Goal: Information Seeking & Learning: Learn about a topic

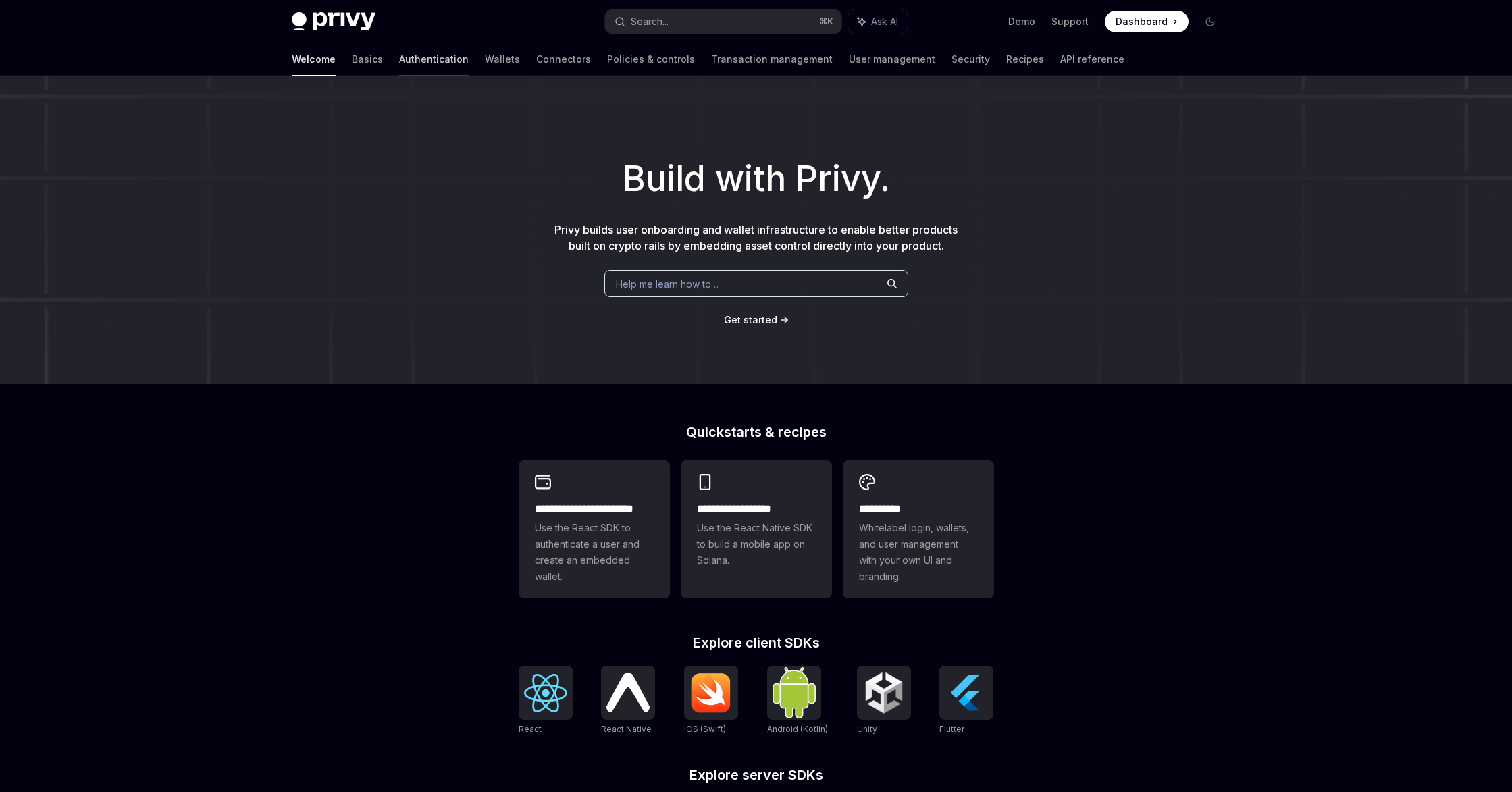
click at [399, 52] on link "Authentication" at bounding box center [434, 59] width 70 height 32
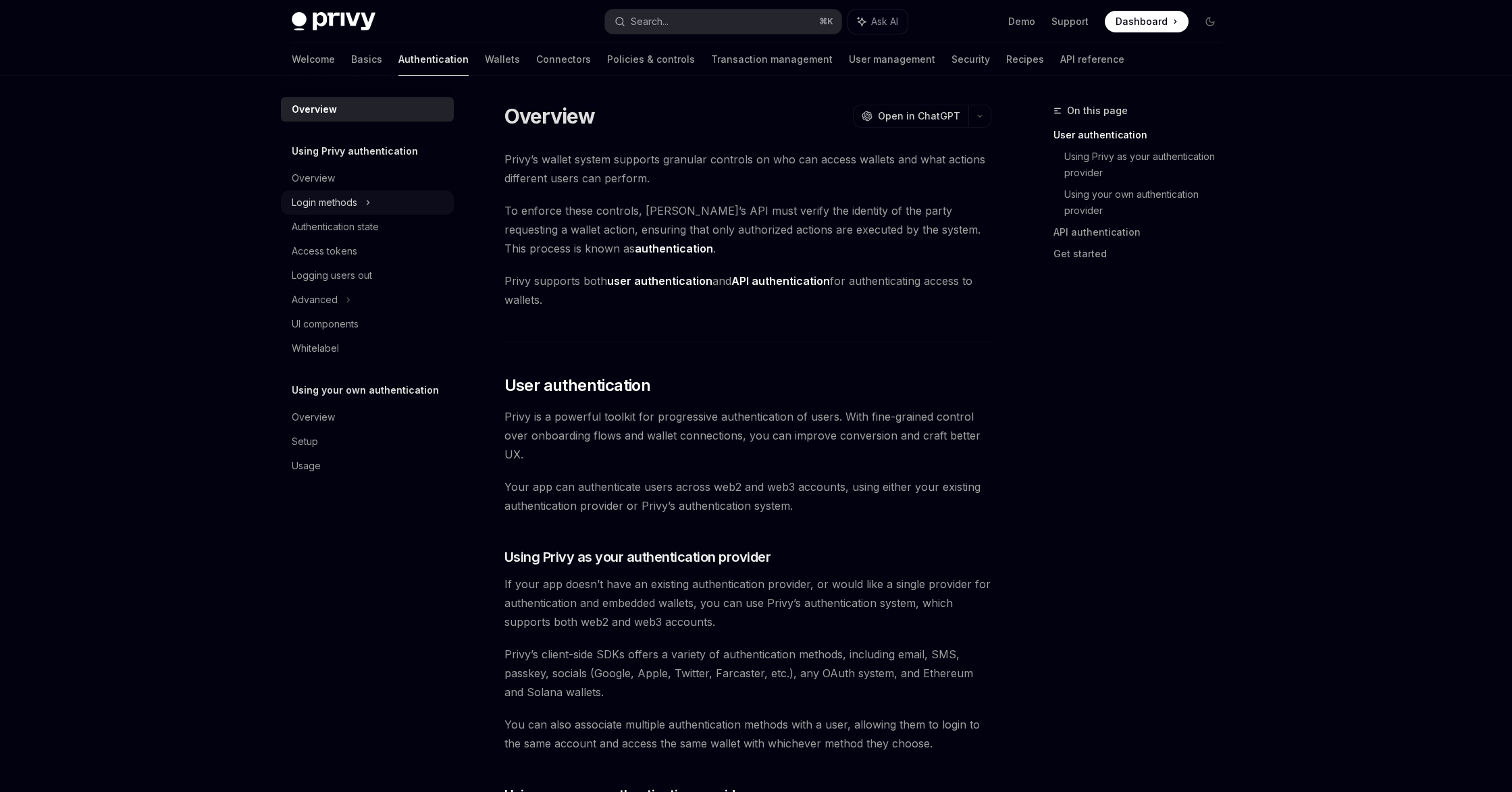
click at [374, 195] on div "Login methods" at bounding box center [368, 202] width 173 height 24
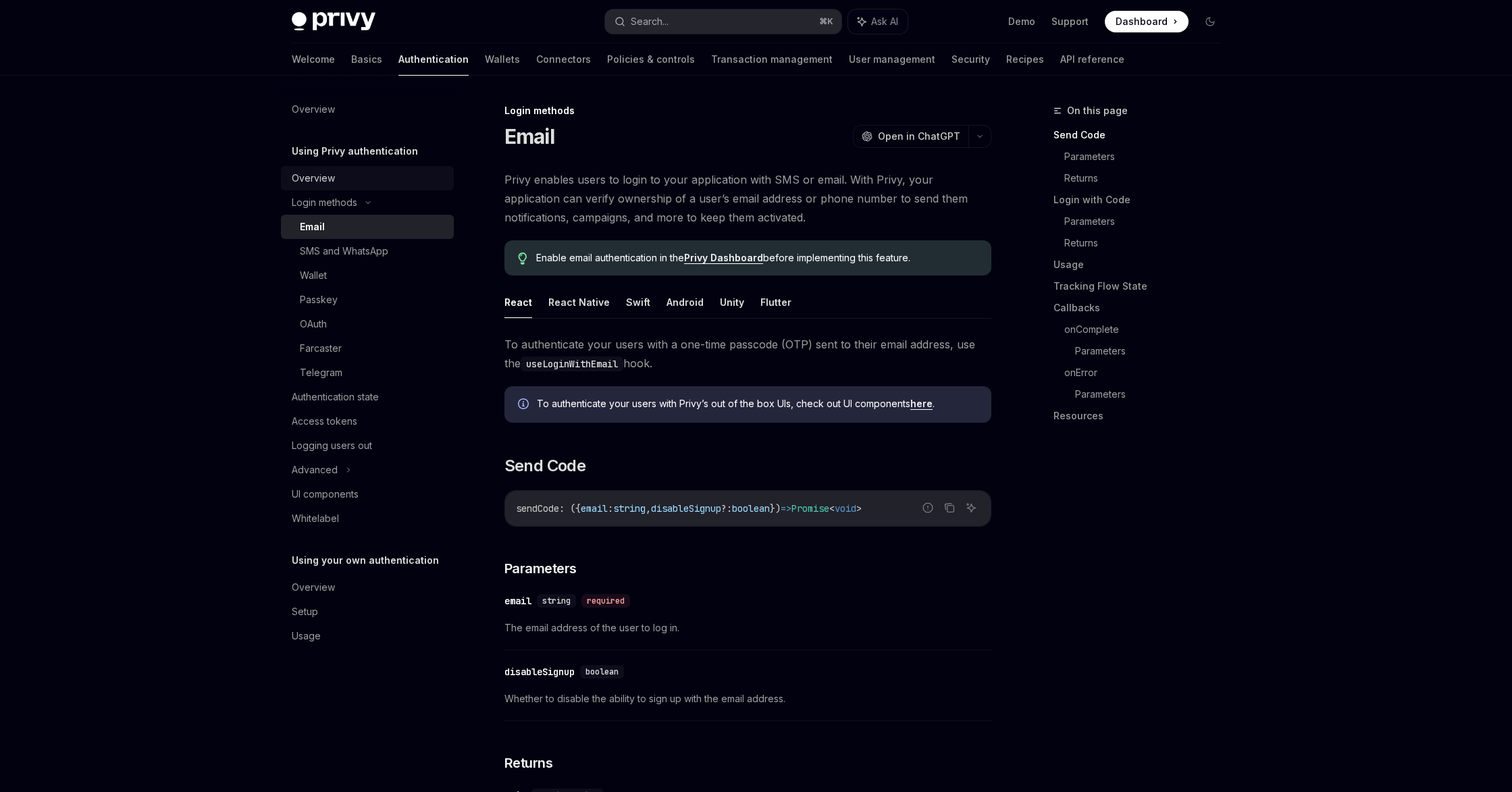
click at [312, 175] on div "Overview" at bounding box center [314, 178] width 43 height 16
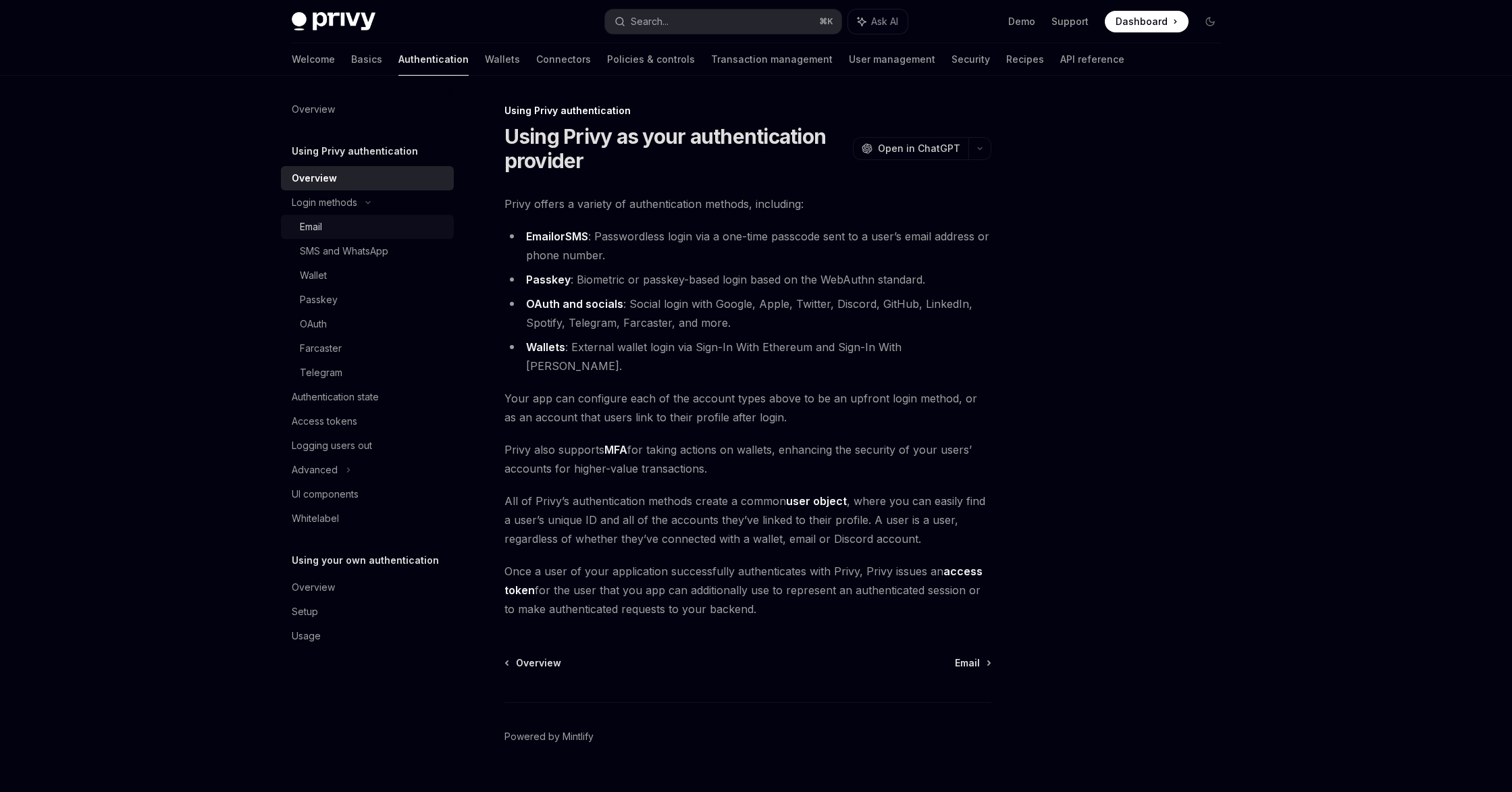
click at [319, 223] on div "Email" at bounding box center [311, 226] width 22 height 16
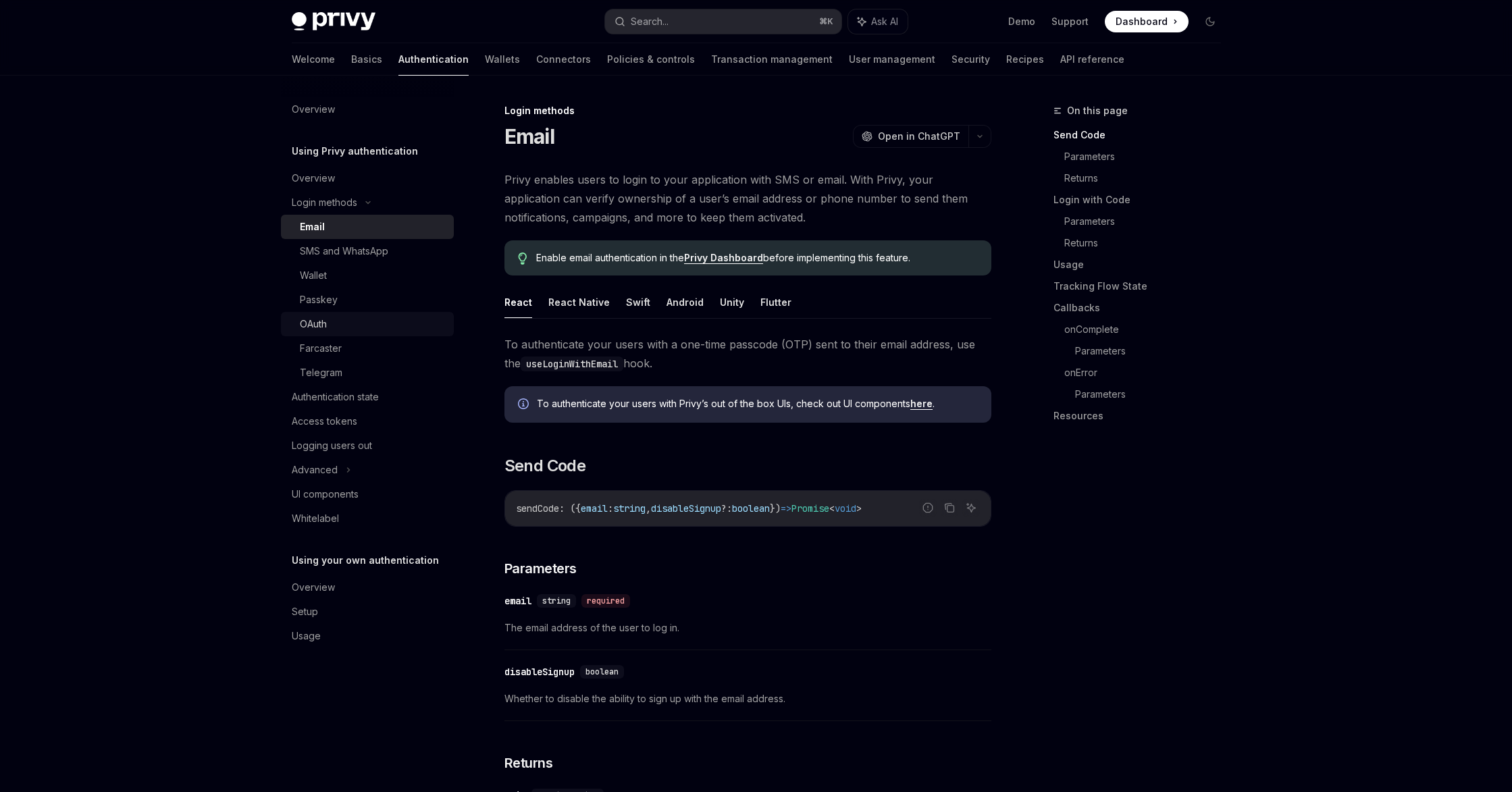
click at [331, 318] on div "OAuth" at bounding box center [372, 324] width 146 height 16
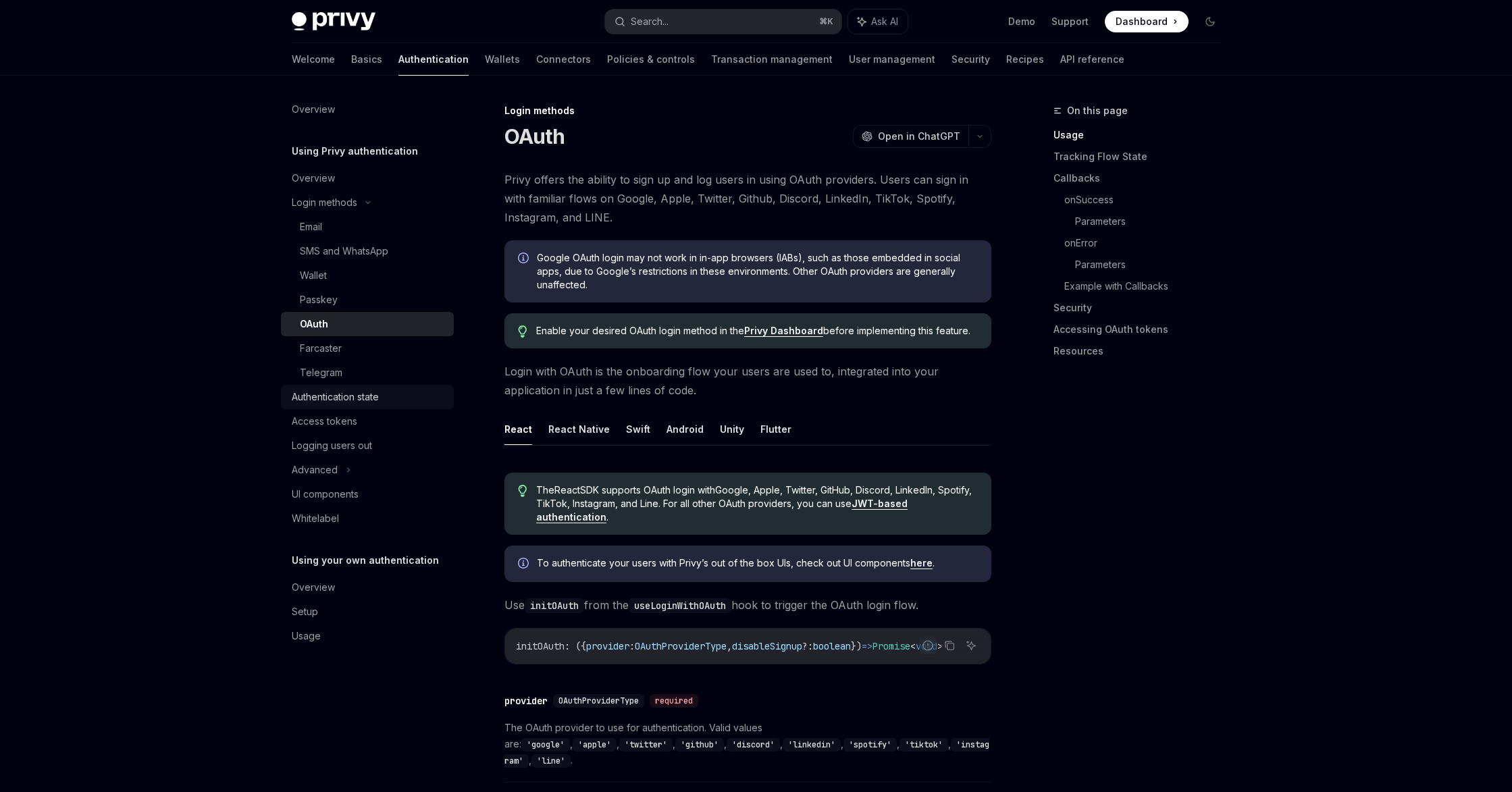
click at [311, 393] on div "Authentication state" at bounding box center [335, 396] width 87 height 16
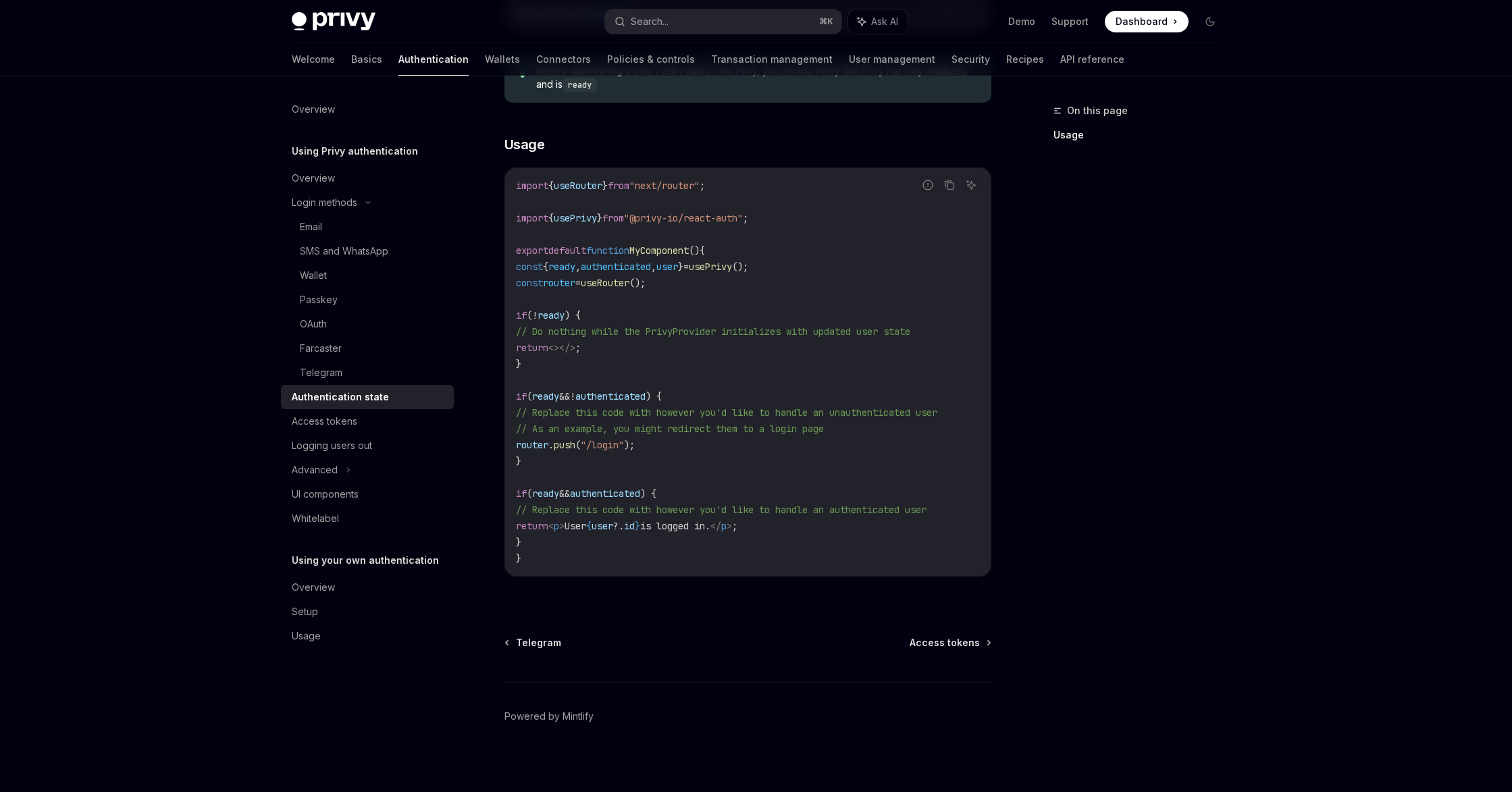
scroll to position [344, 0]
click at [366, 446] on div "Logging users out" at bounding box center [332, 445] width 80 height 16
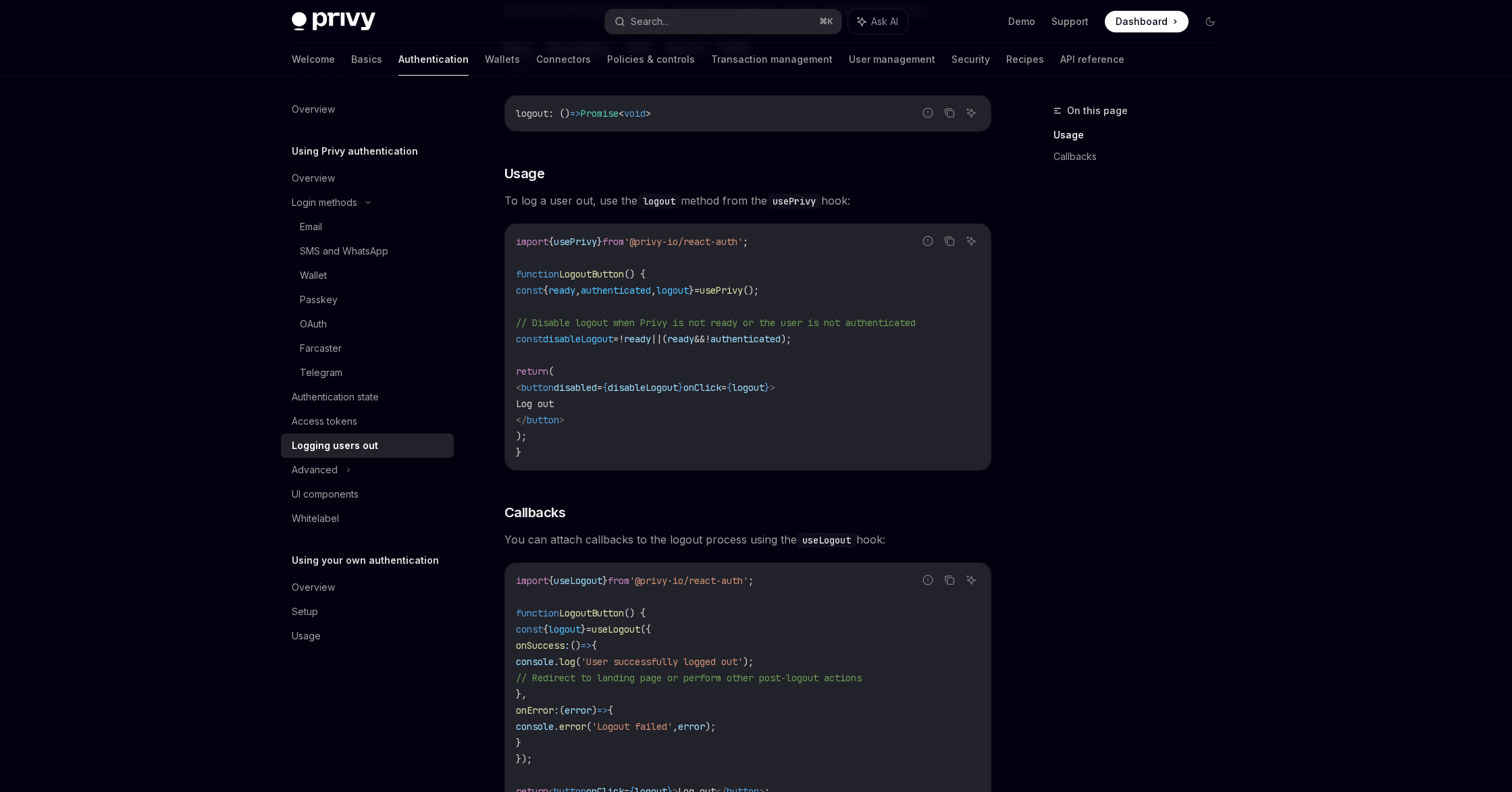
scroll to position [185, 0]
click at [373, 491] on div "UI components" at bounding box center [369, 494] width 154 height 16
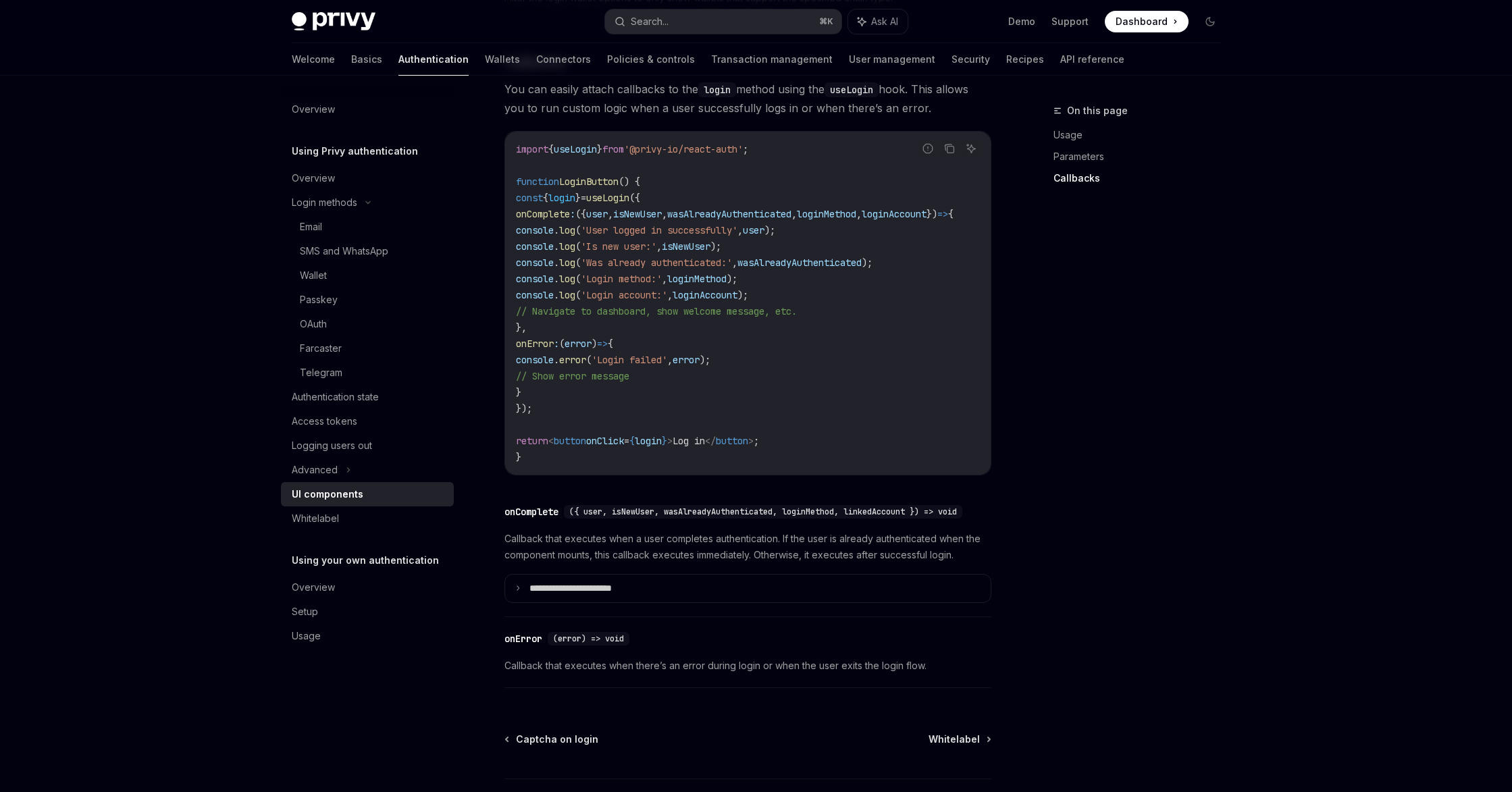
scroll to position [1782, 0]
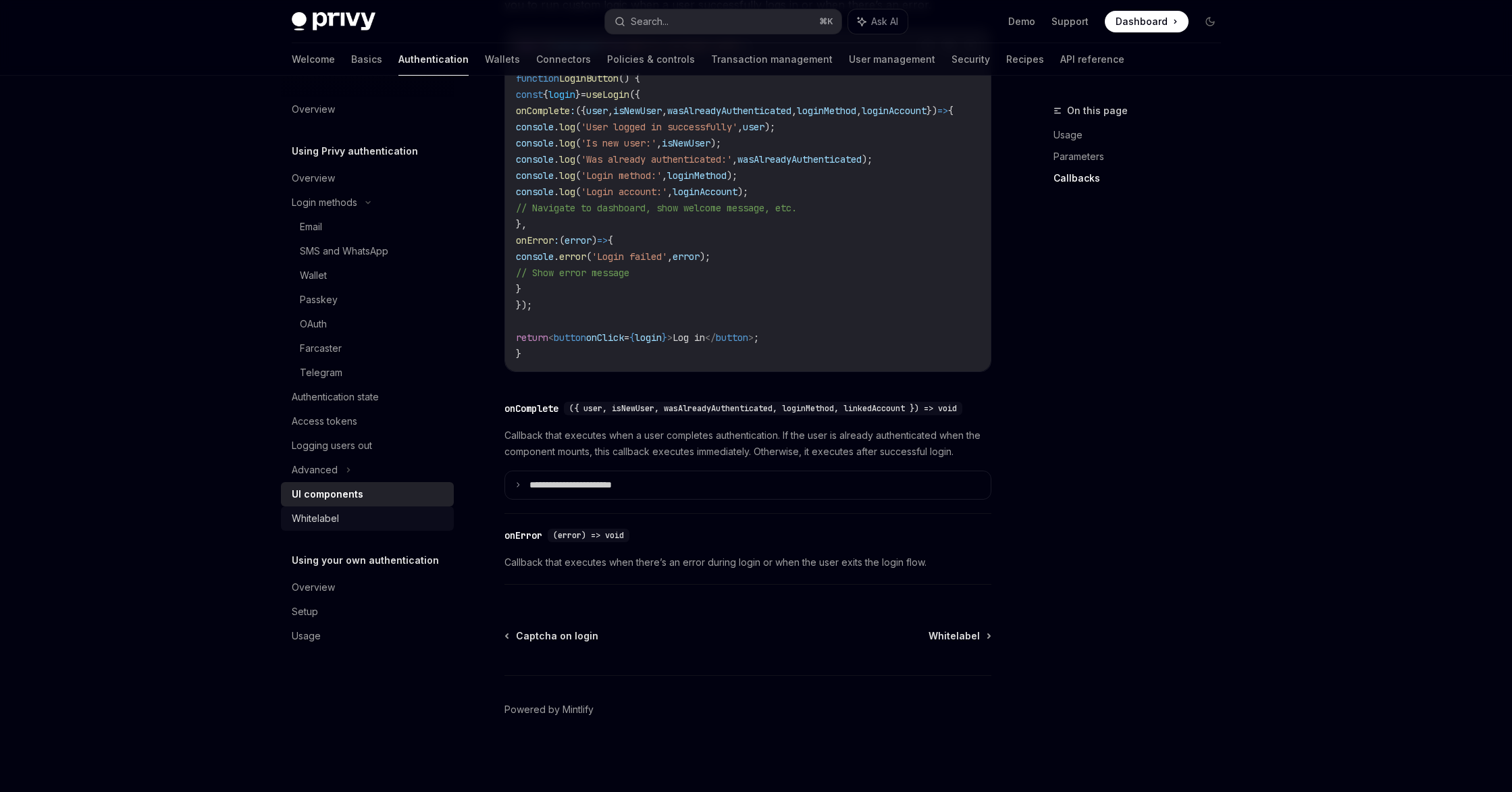
click at [330, 518] on div "Whitelabel" at bounding box center [315, 518] width 47 height 16
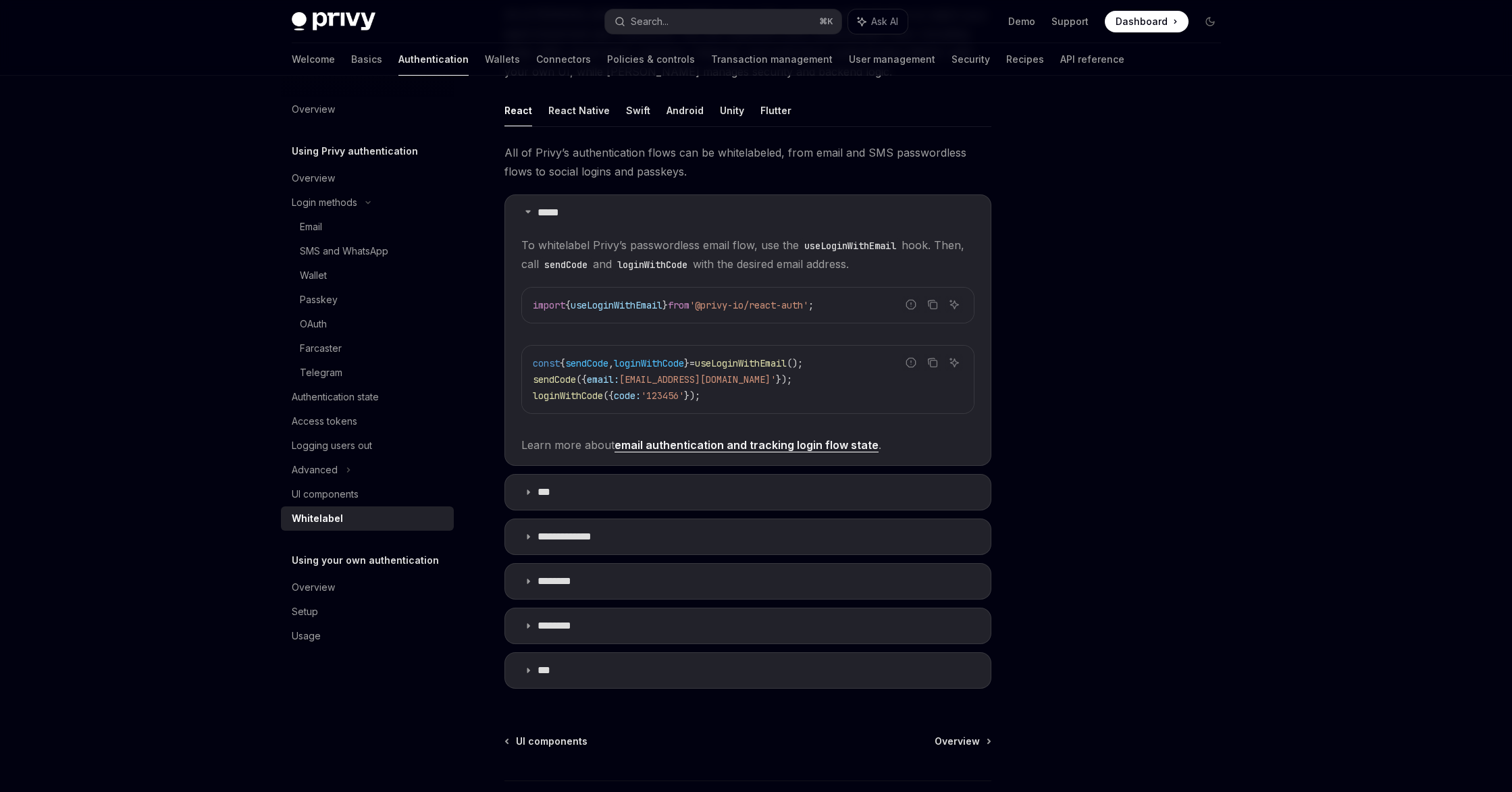
scroll to position [174, 0]
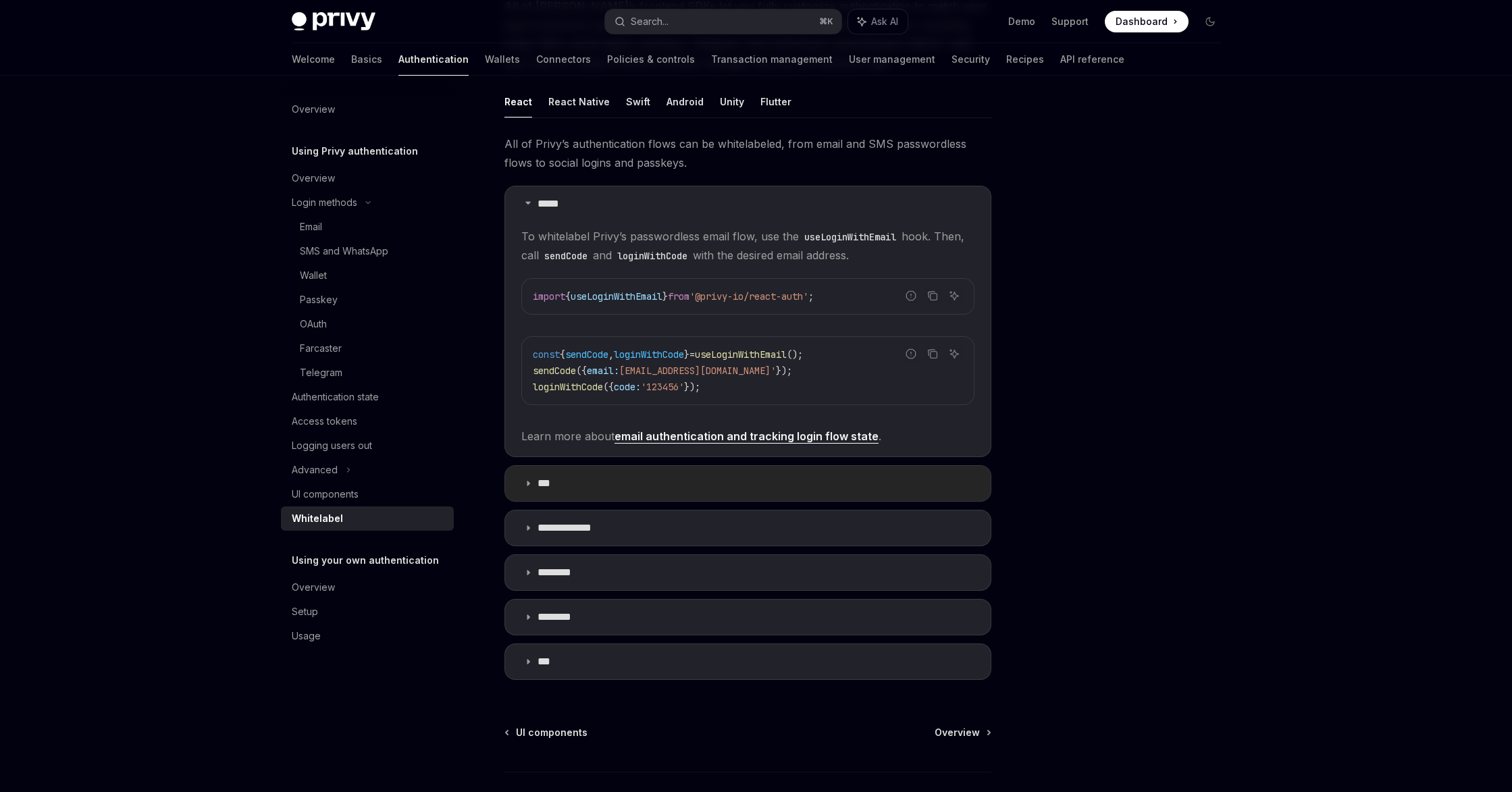
click at [914, 482] on summary "***" at bounding box center [748, 483] width 485 height 35
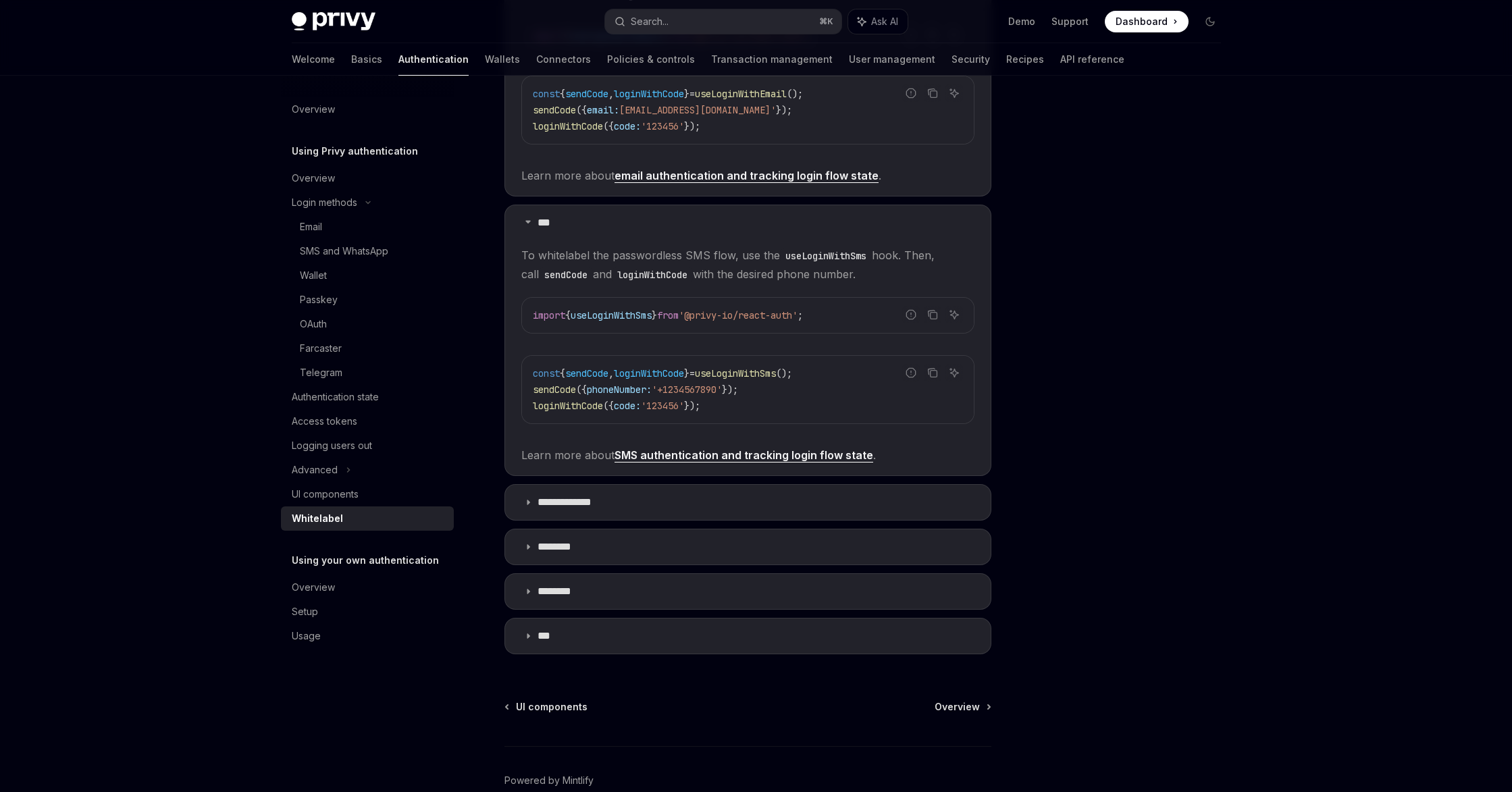
scroll to position [404, 0]
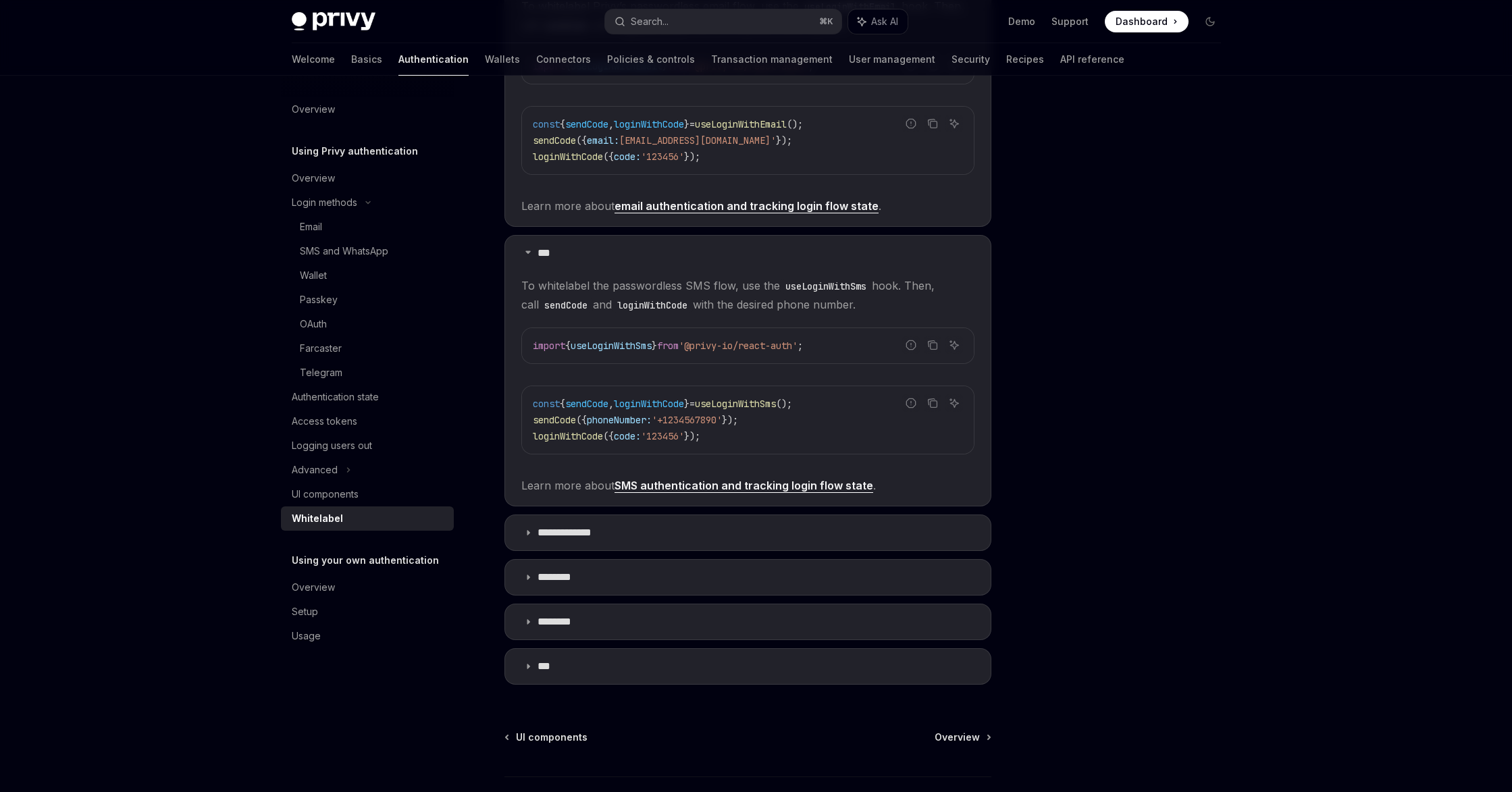
click at [814, 483] on link "SMS authentication and tracking login flow state" at bounding box center [743, 486] width 259 height 14
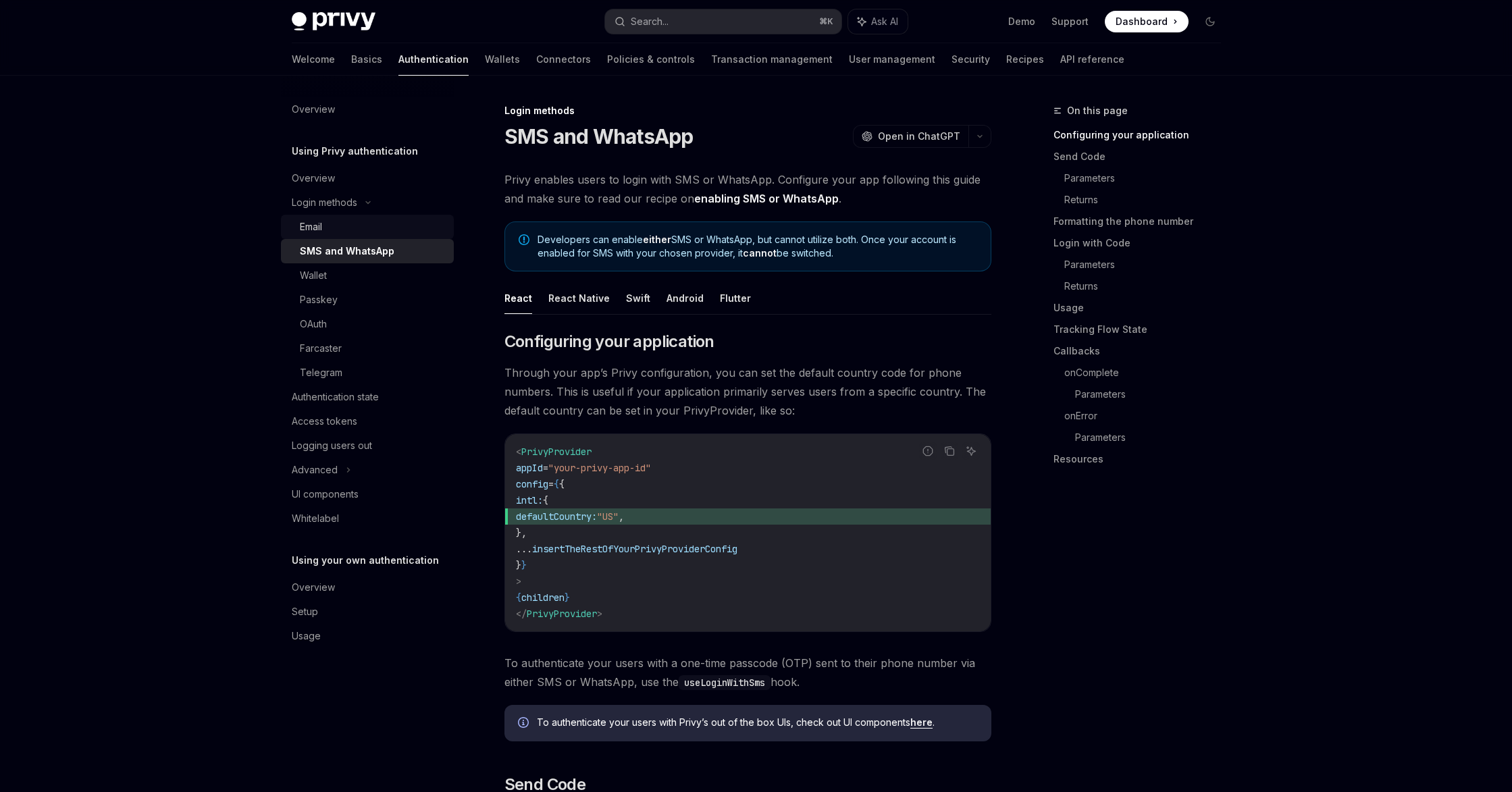
click at [324, 221] on div "Email" at bounding box center [372, 226] width 146 height 16
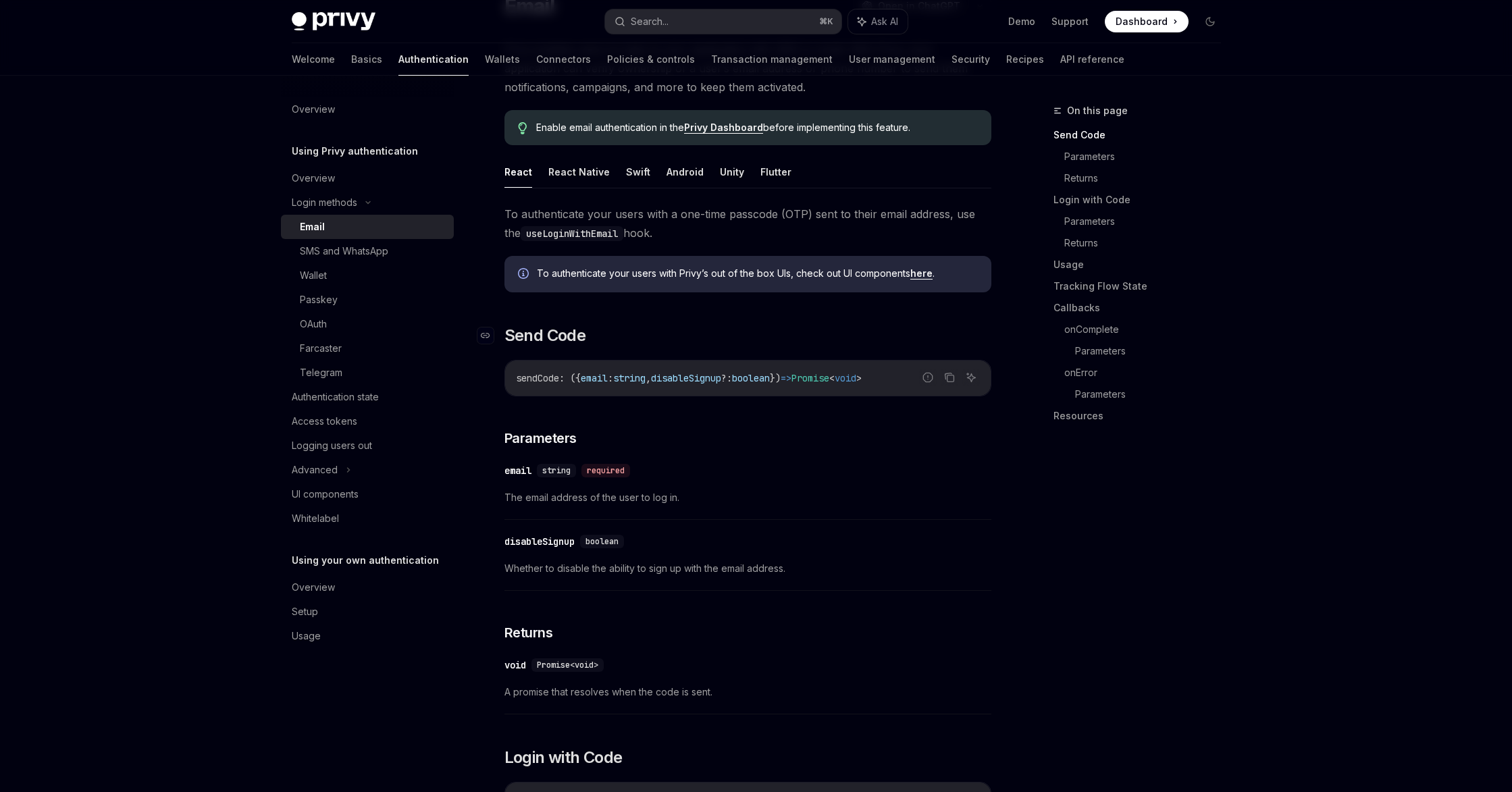
scroll to position [66, 0]
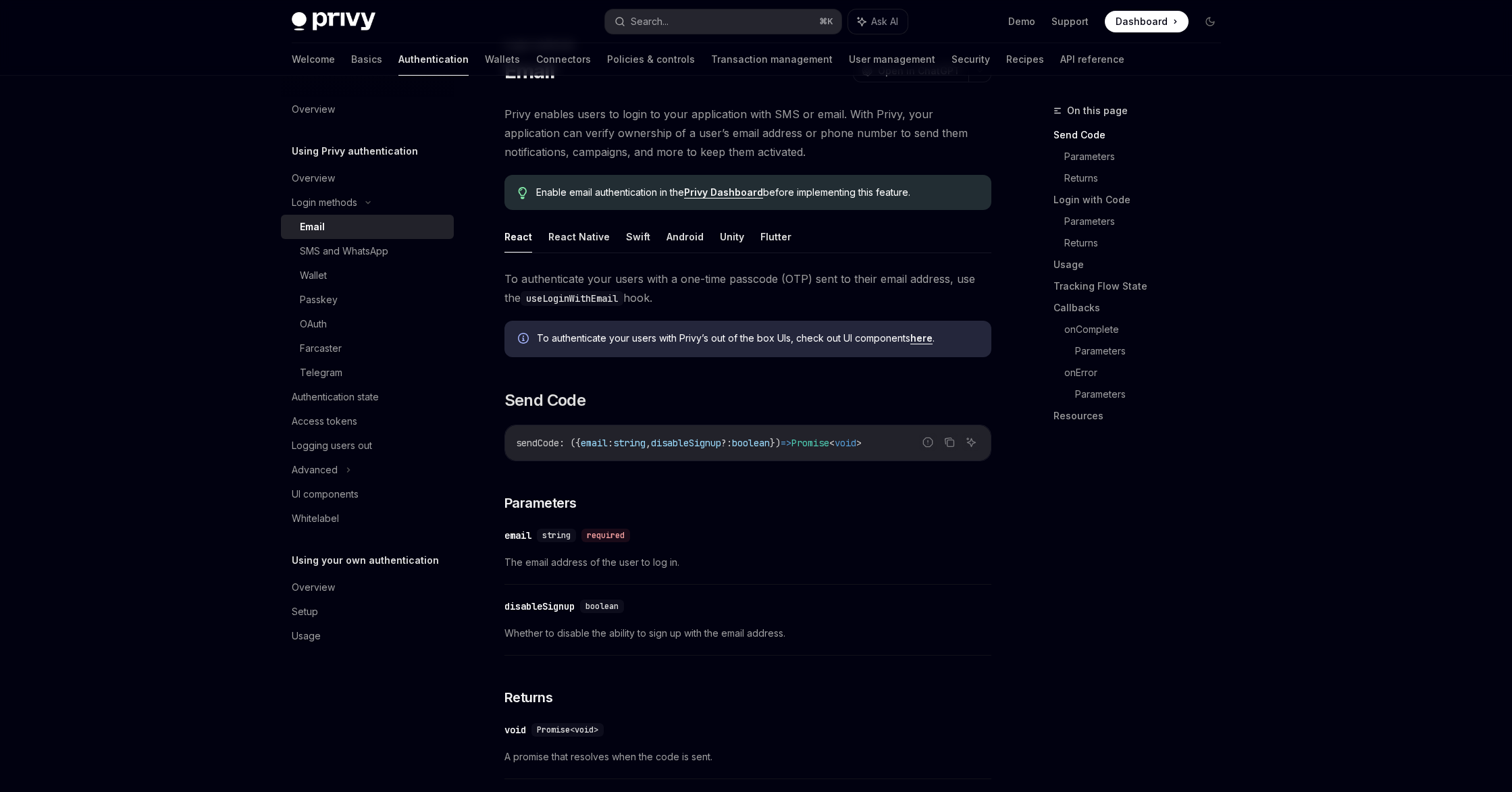
click at [926, 338] on link "here" at bounding box center [921, 338] width 22 height 12
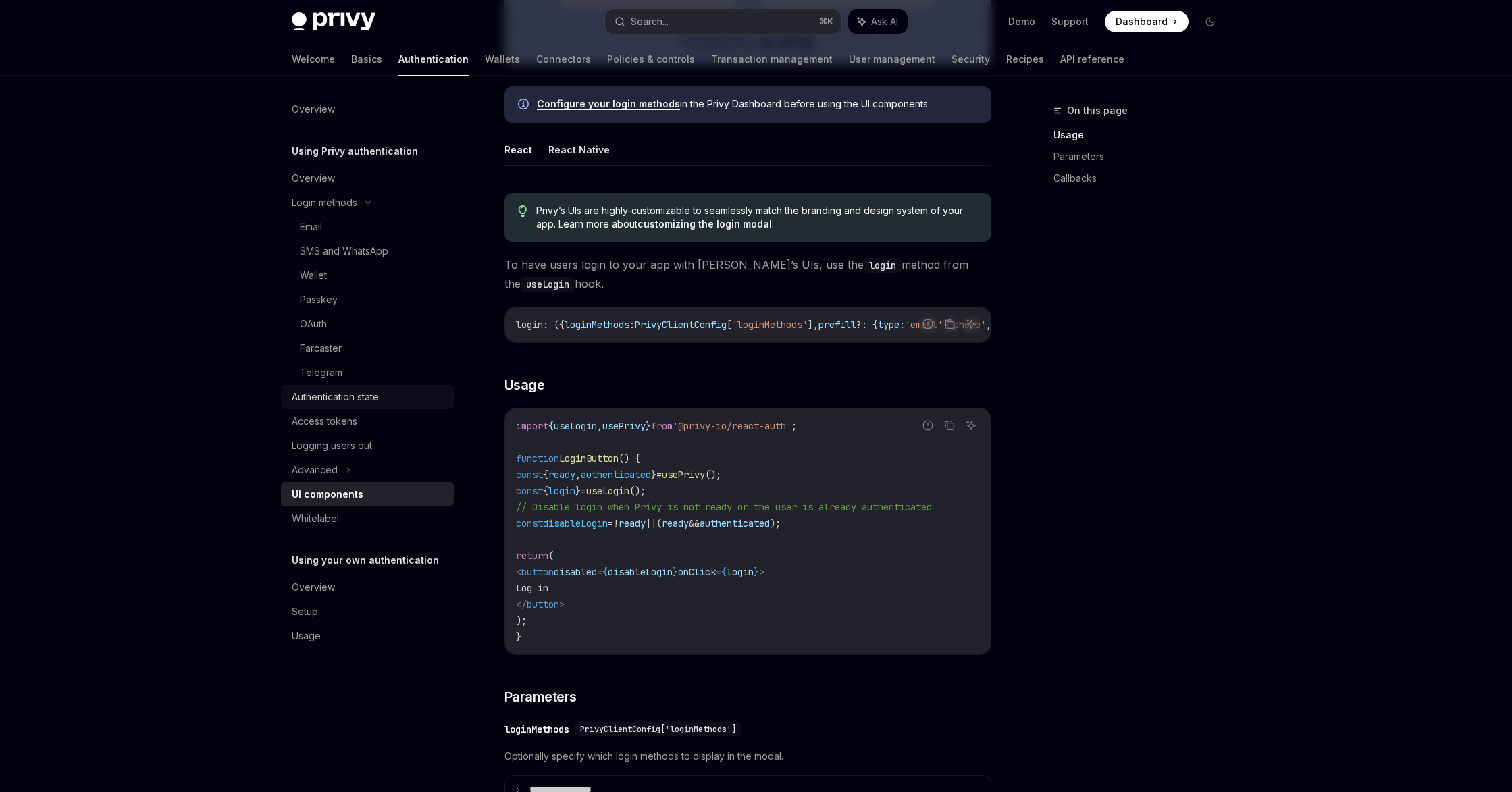
click at [321, 399] on div "Authentication state" at bounding box center [335, 396] width 87 height 16
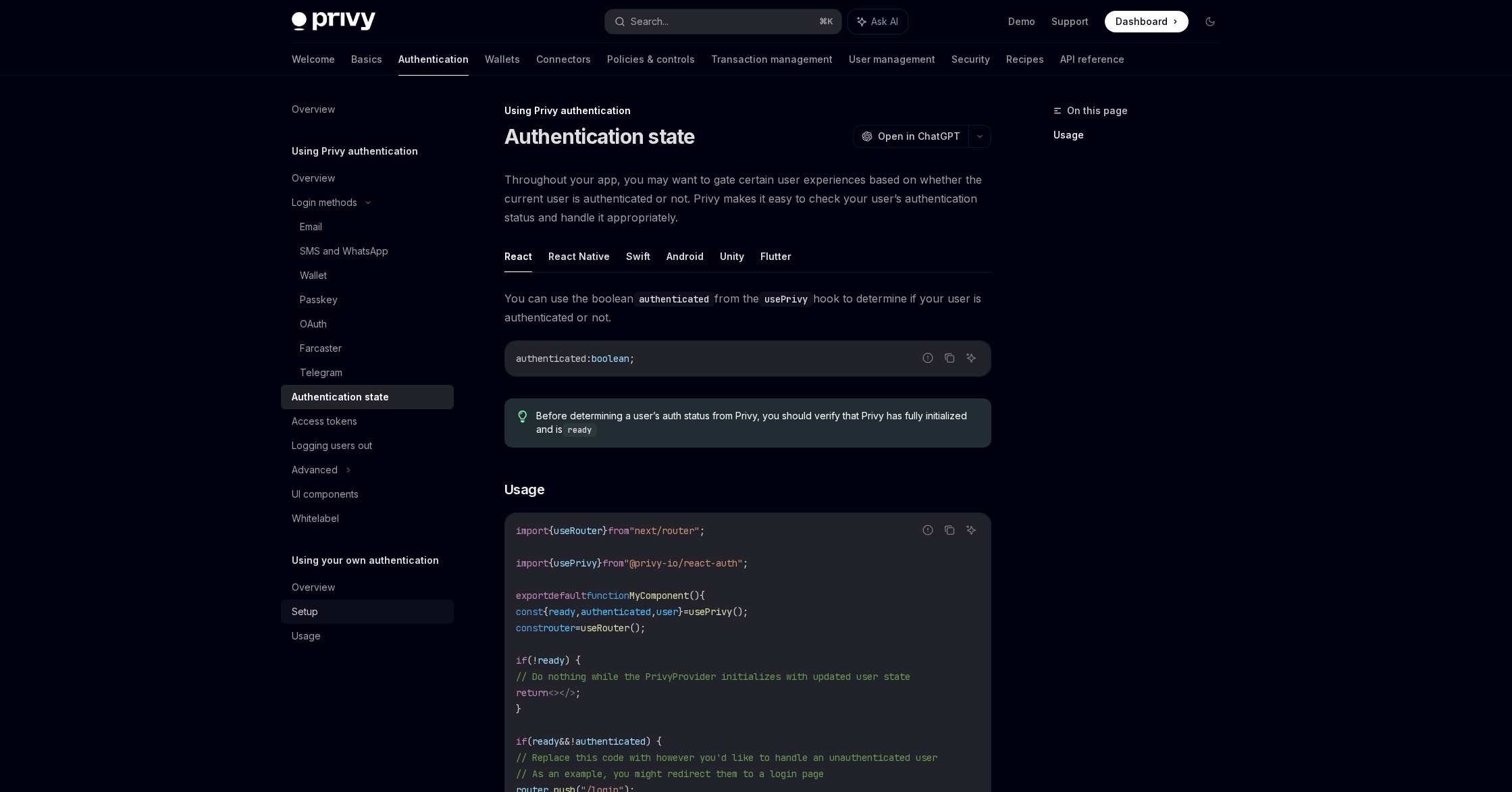
click at [325, 610] on div "Setup" at bounding box center [369, 611] width 154 height 16
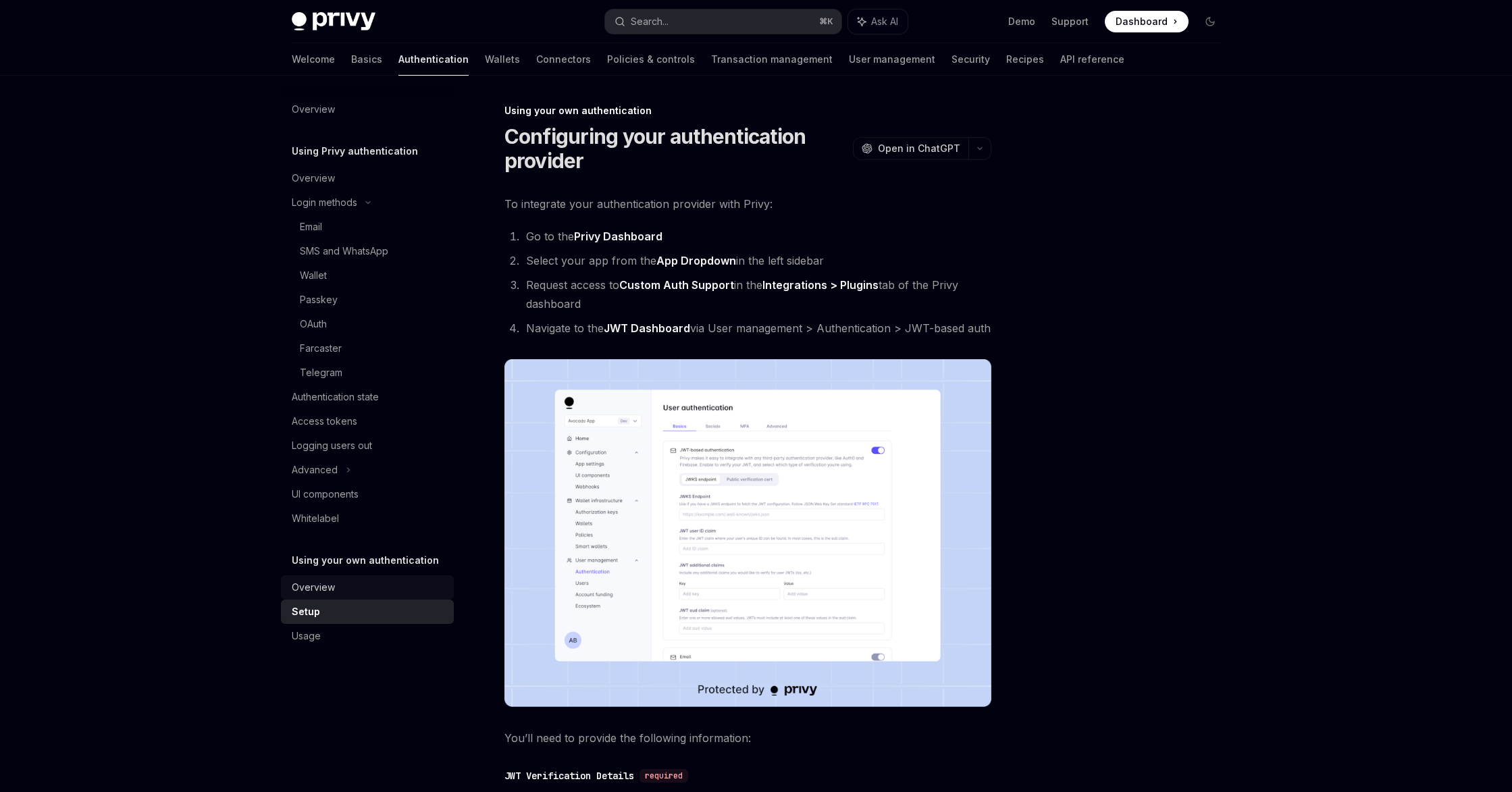
click at [331, 590] on div "Overview" at bounding box center [314, 587] width 43 height 16
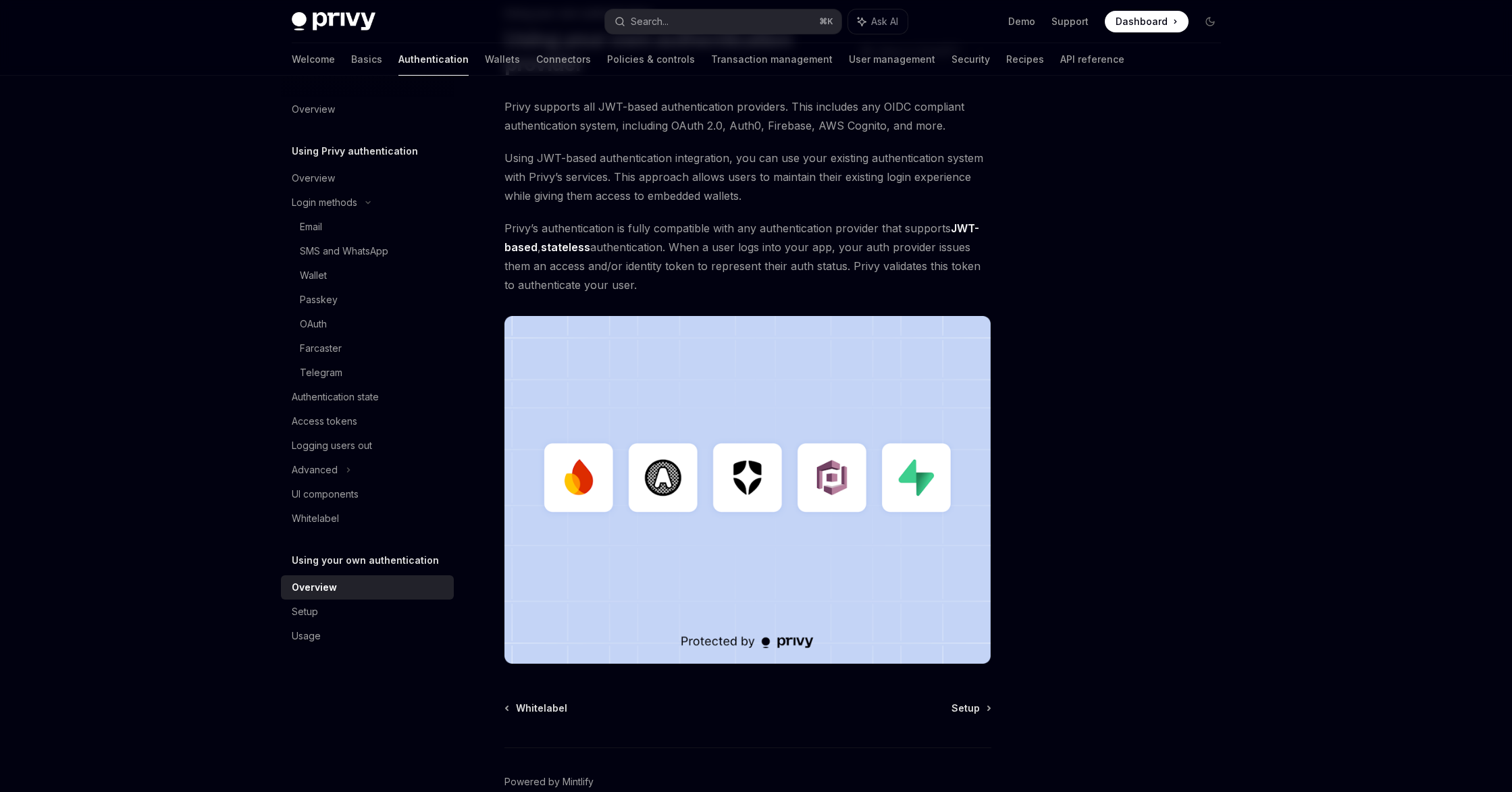
scroll to position [169, 0]
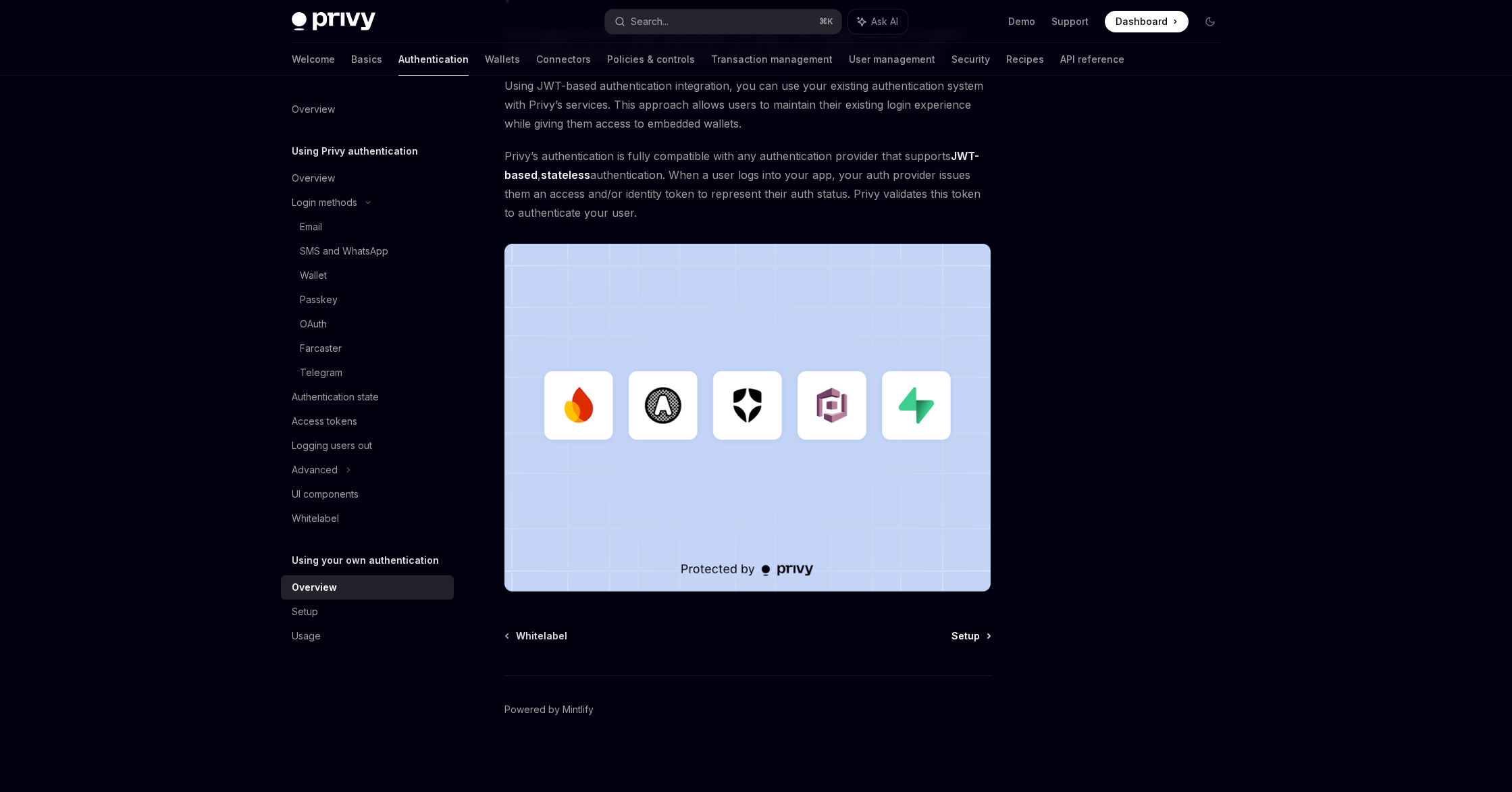
click at [973, 632] on span "Setup" at bounding box center [966, 636] width 29 height 13
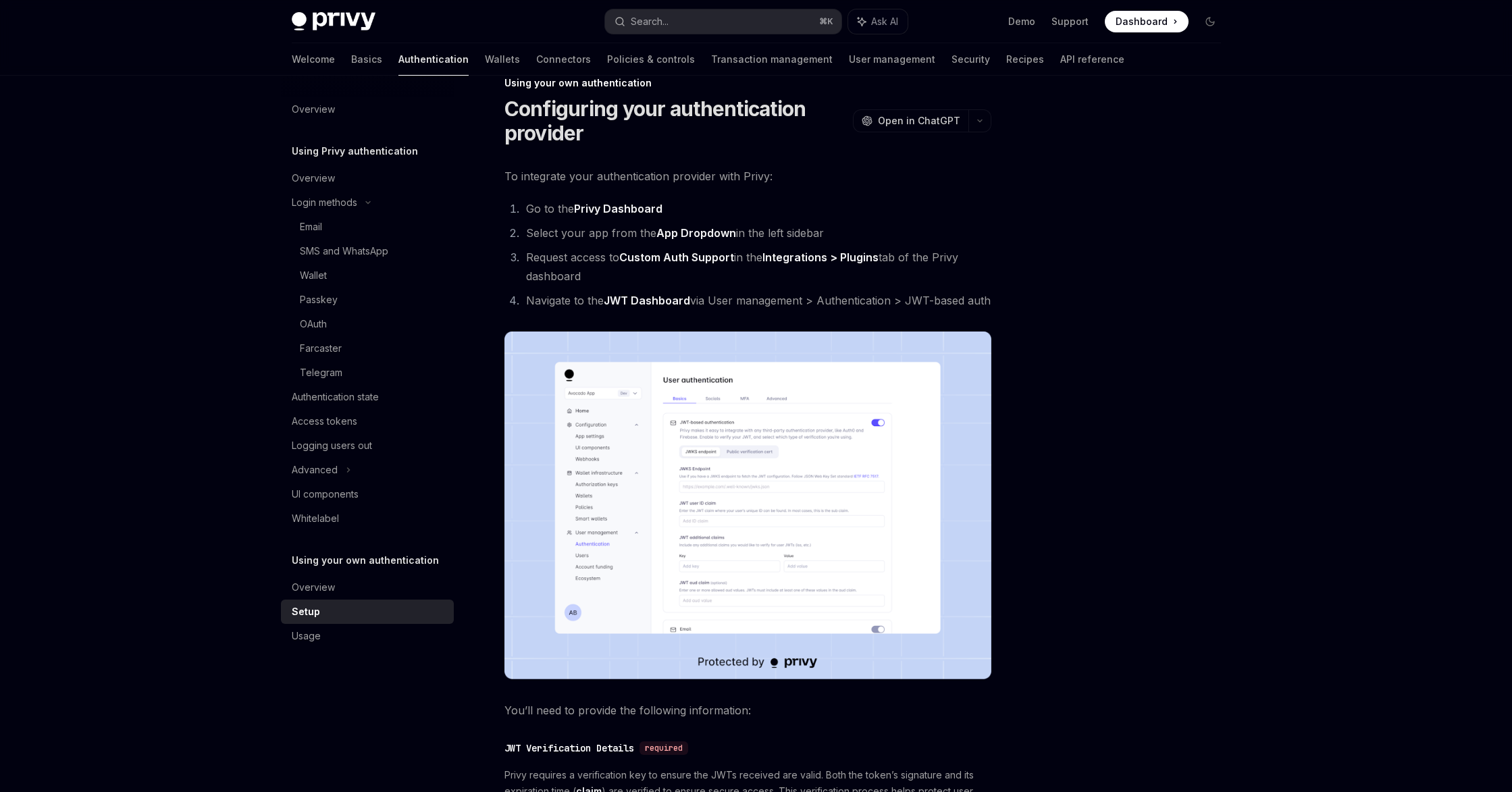
scroll to position [29, 0]
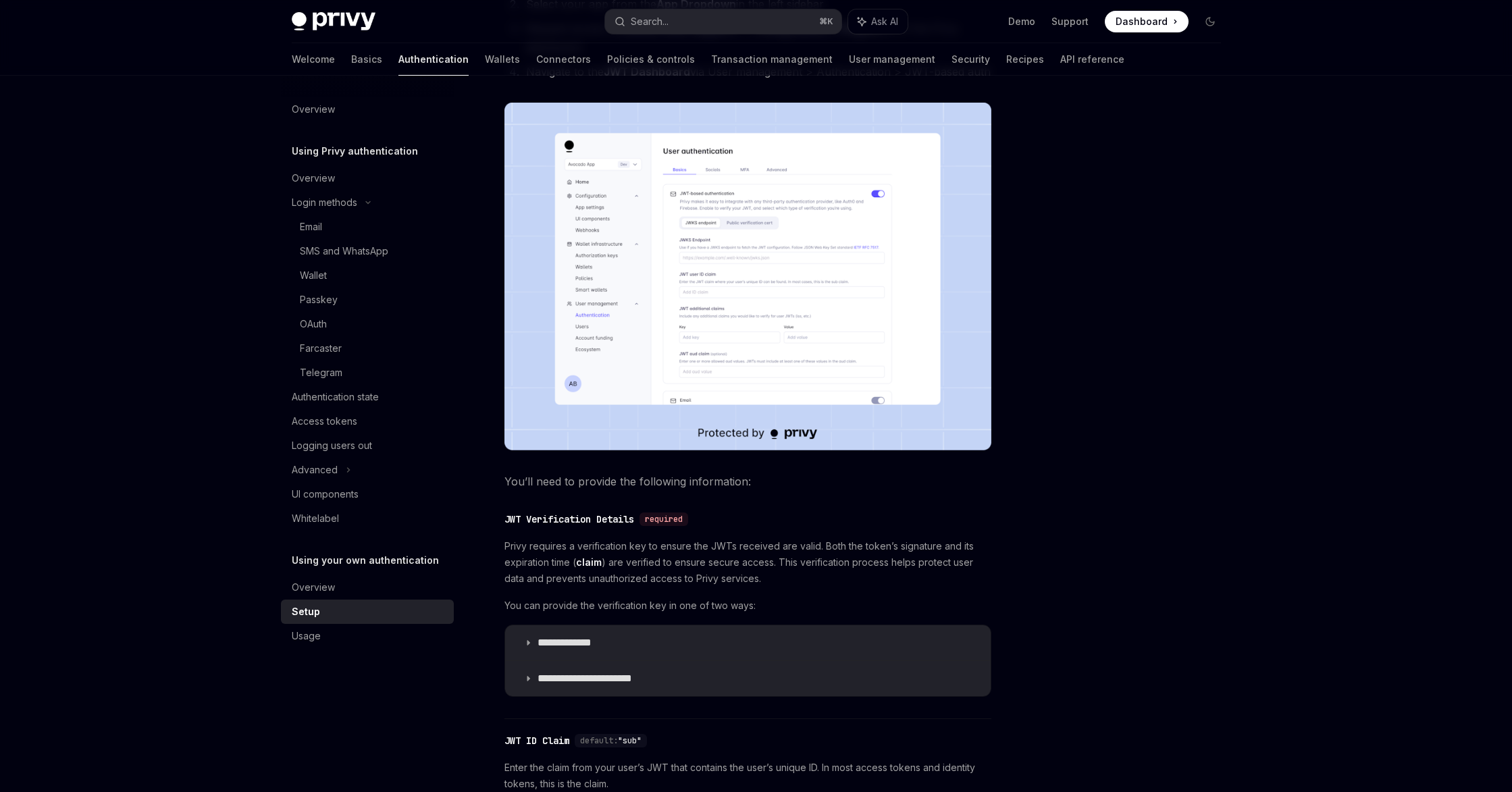
scroll to position [169, 0]
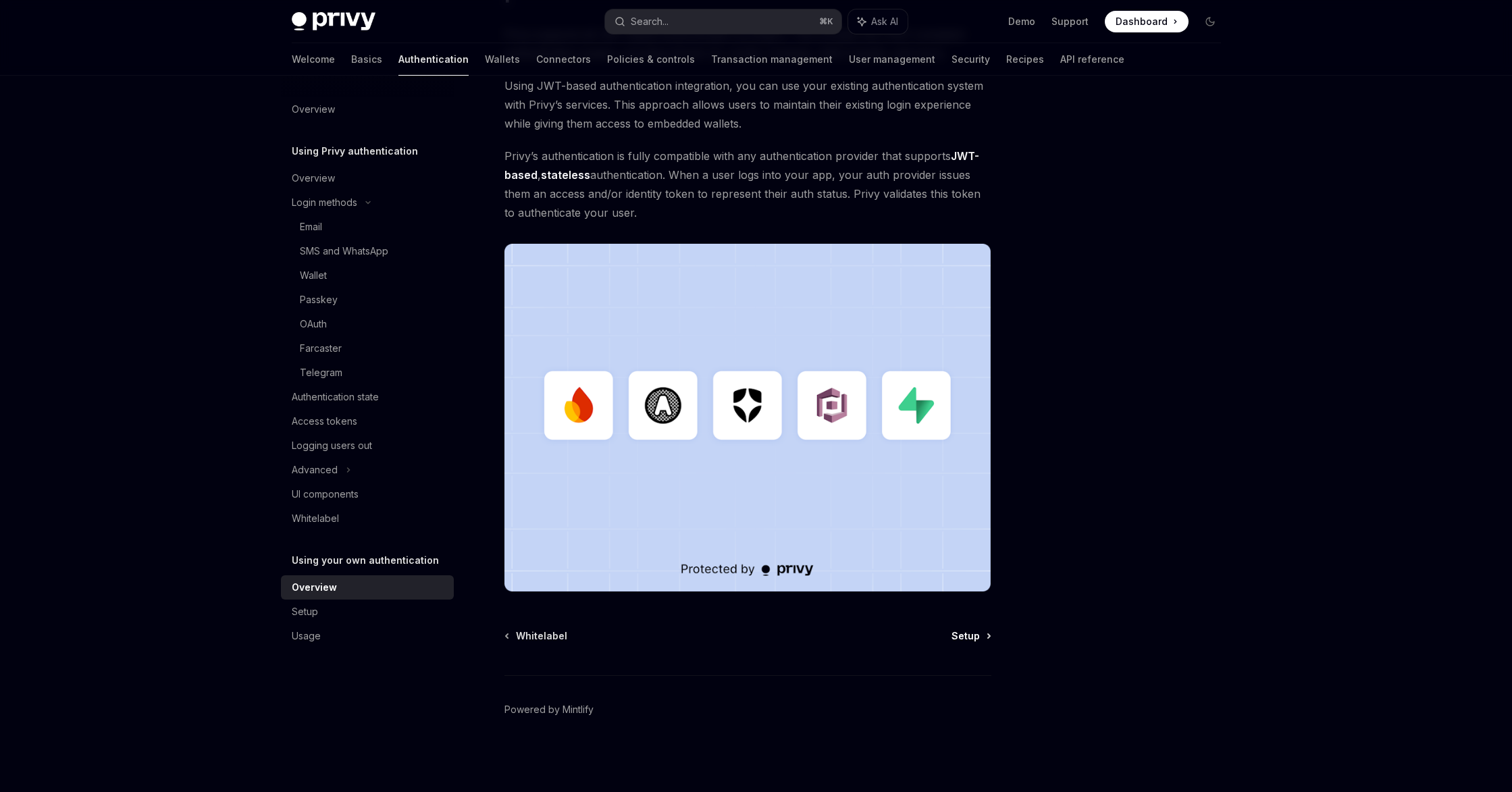
click at [960, 632] on span "Setup" at bounding box center [966, 636] width 29 height 13
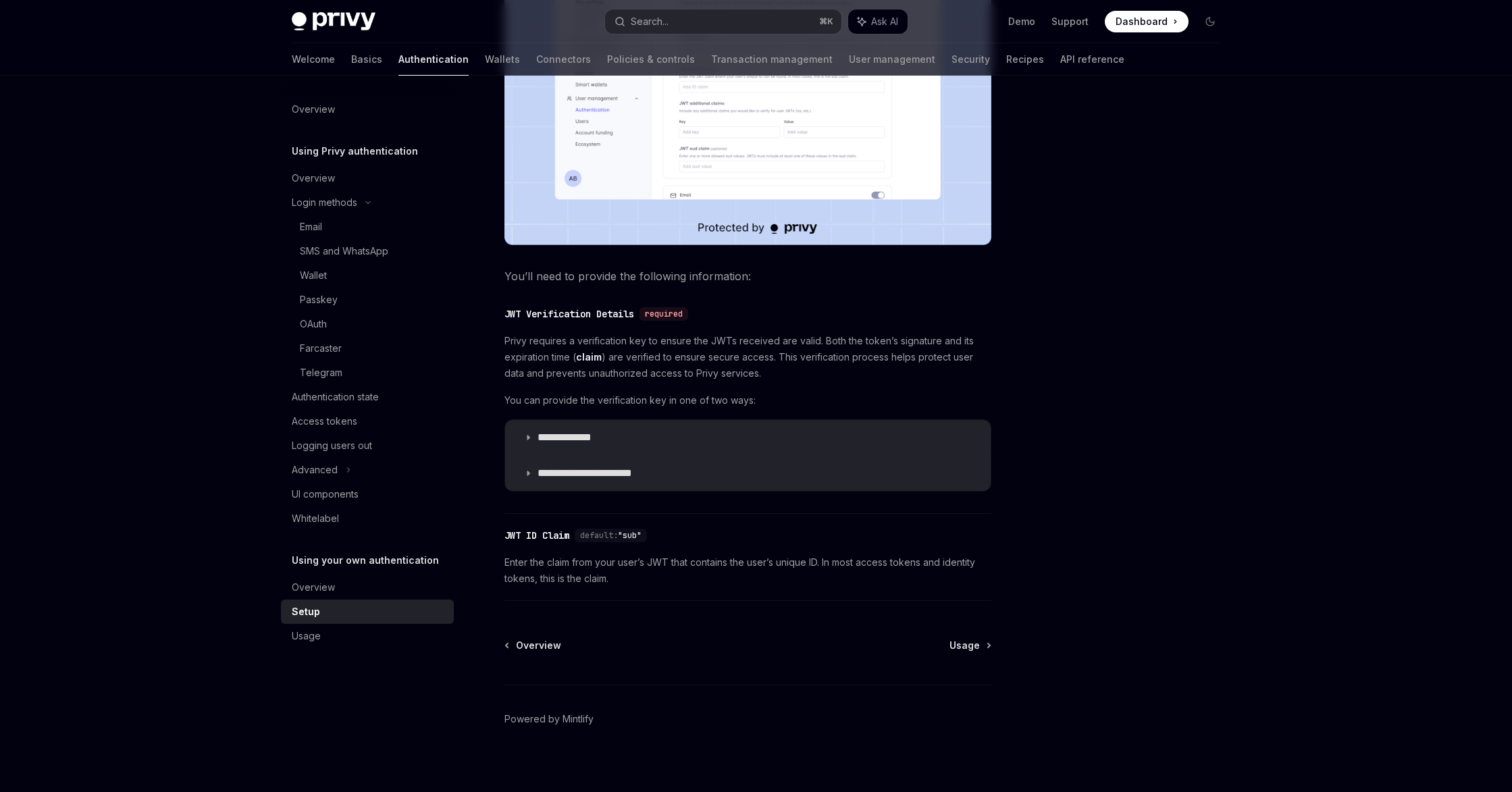
scroll to position [471, 0]
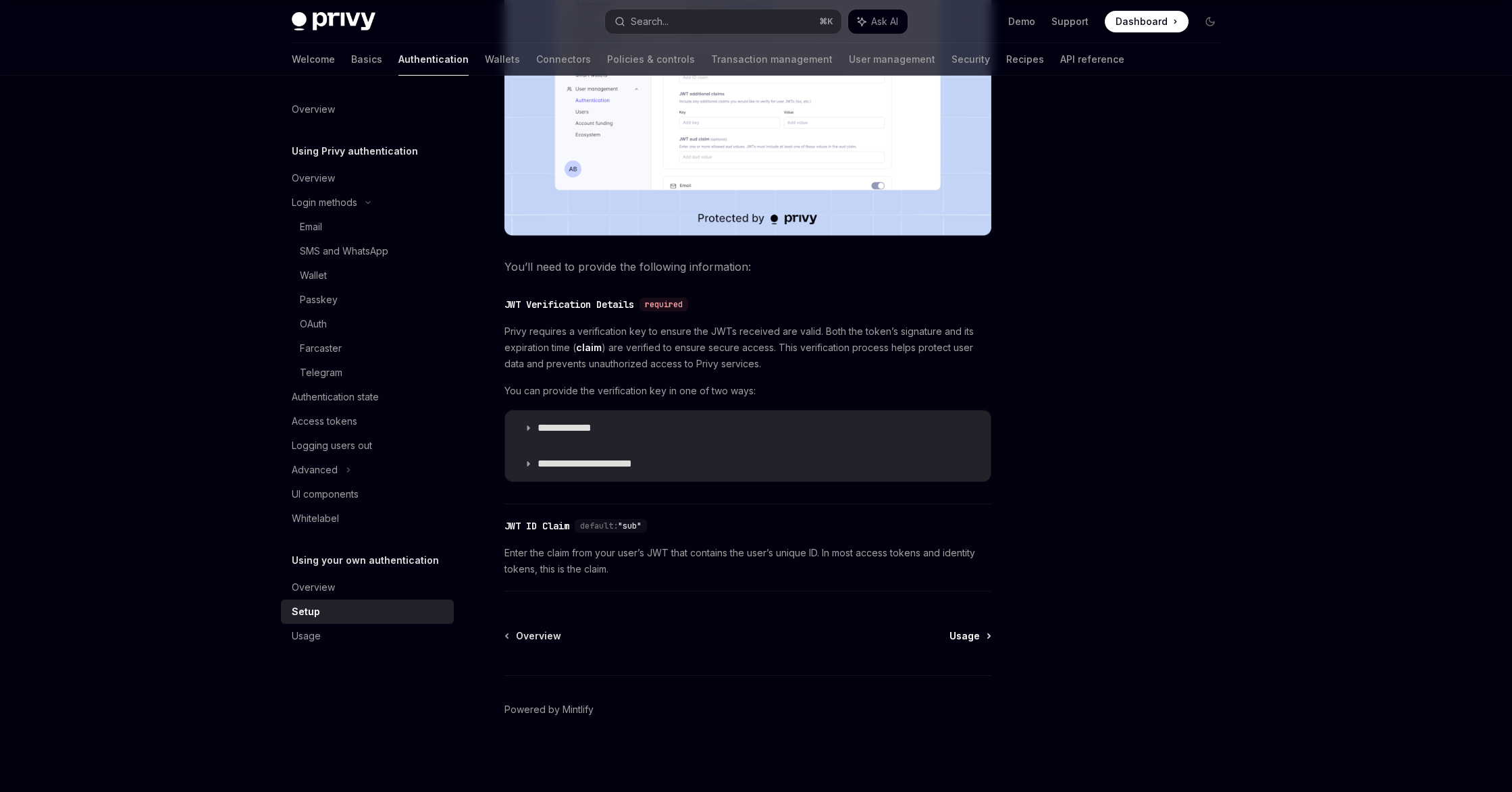
click at [978, 637] on span "Usage" at bounding box center [964, 636] width 30 height 13
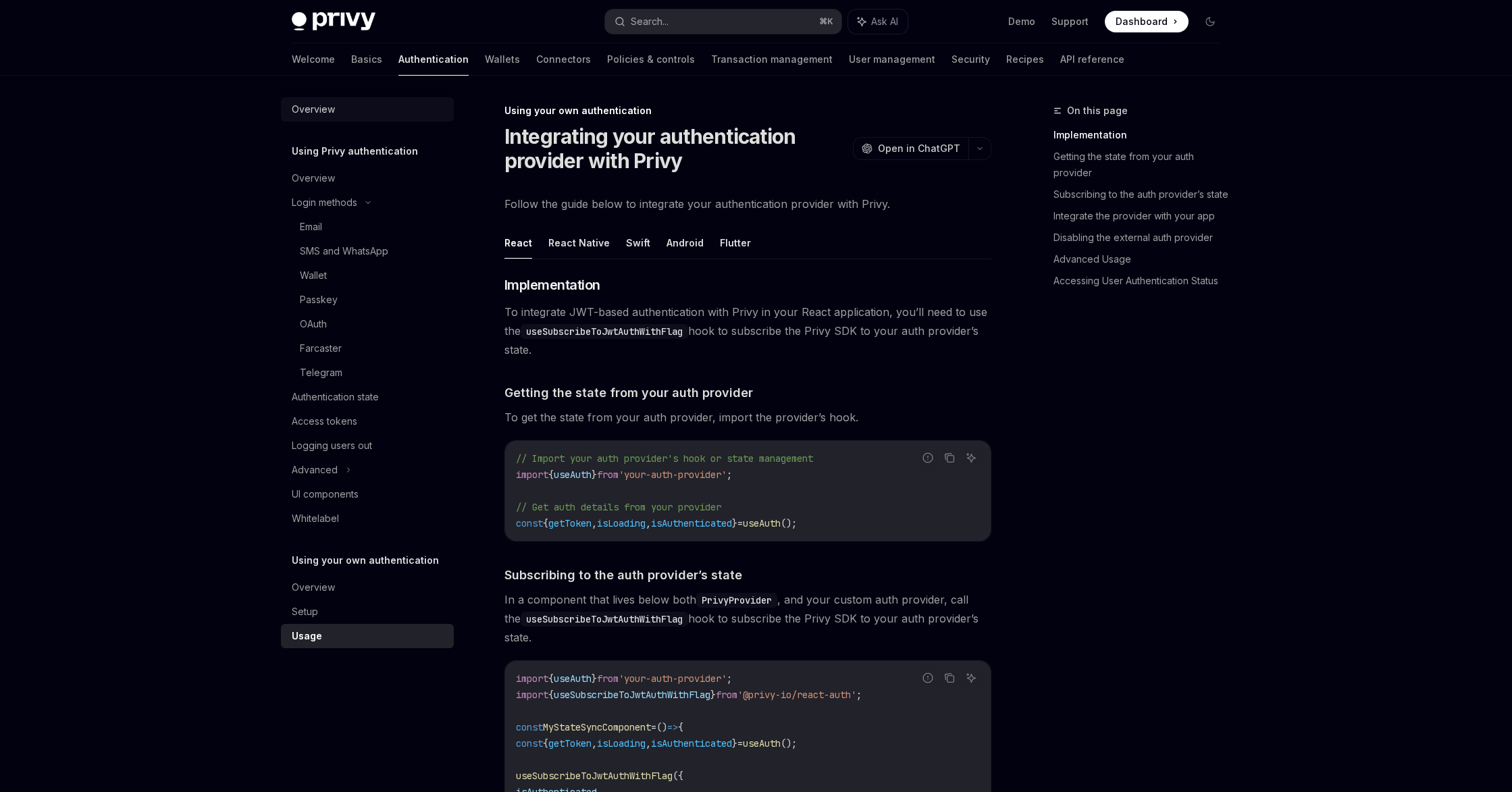
click at [318, 113] on div "Overview" at bounding box center [314, 109] width 43 height 16
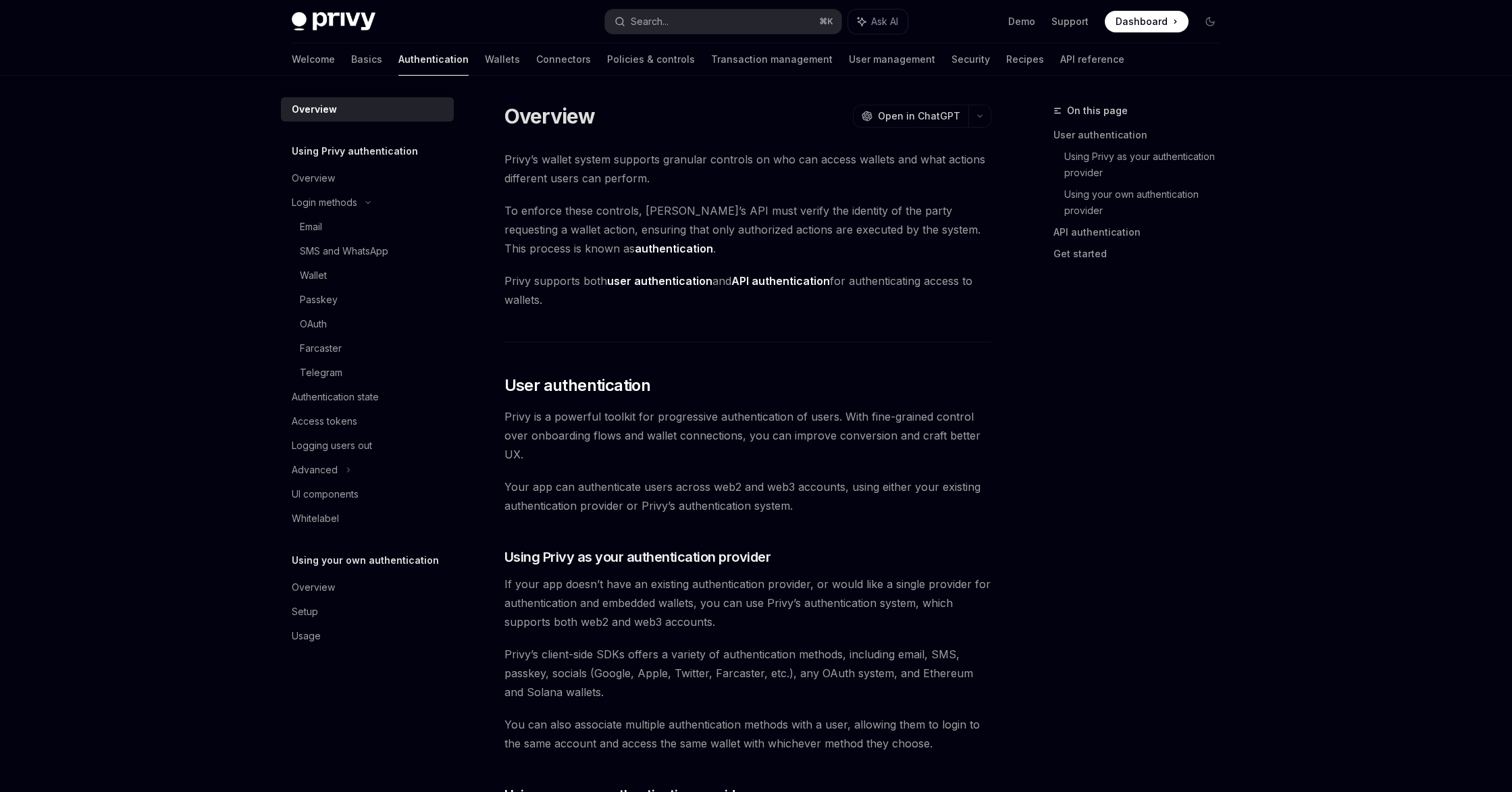
type textarea "*"
